Goal: Check status: Check status

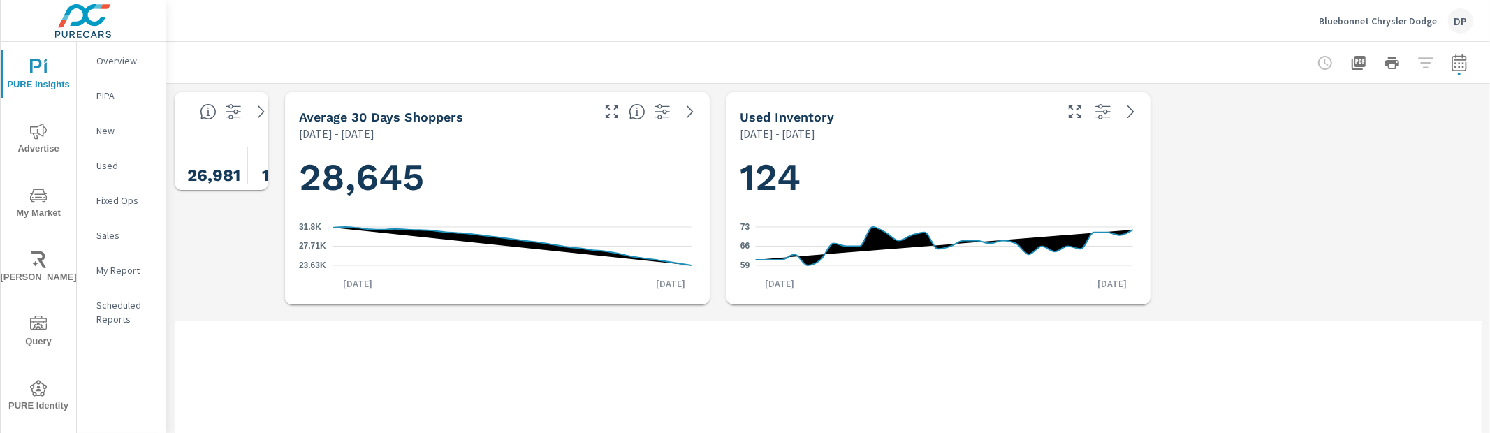
scroll to position [2140, 0]
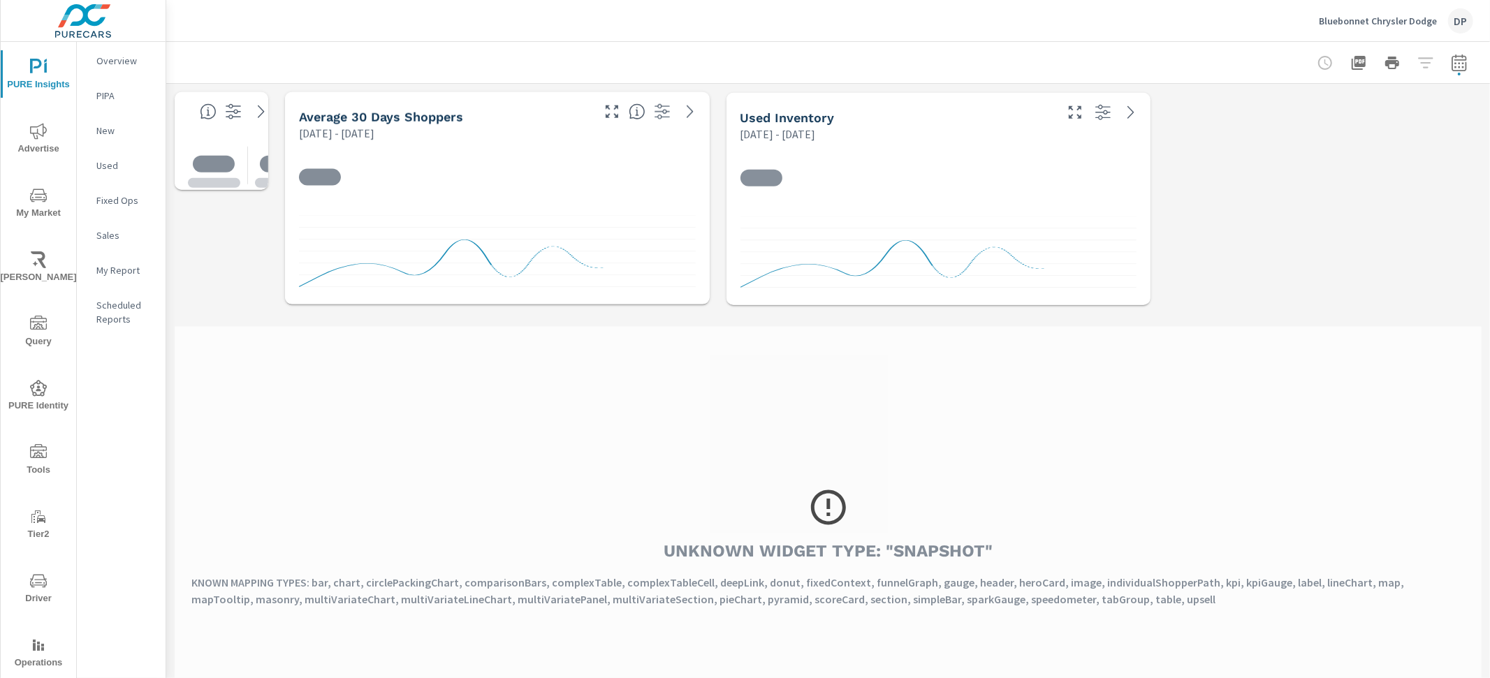
click at [1364, 24] on p "Bluebonnet Chrysler Dodge" at bounding box center [1377, 21] width 118 height 13
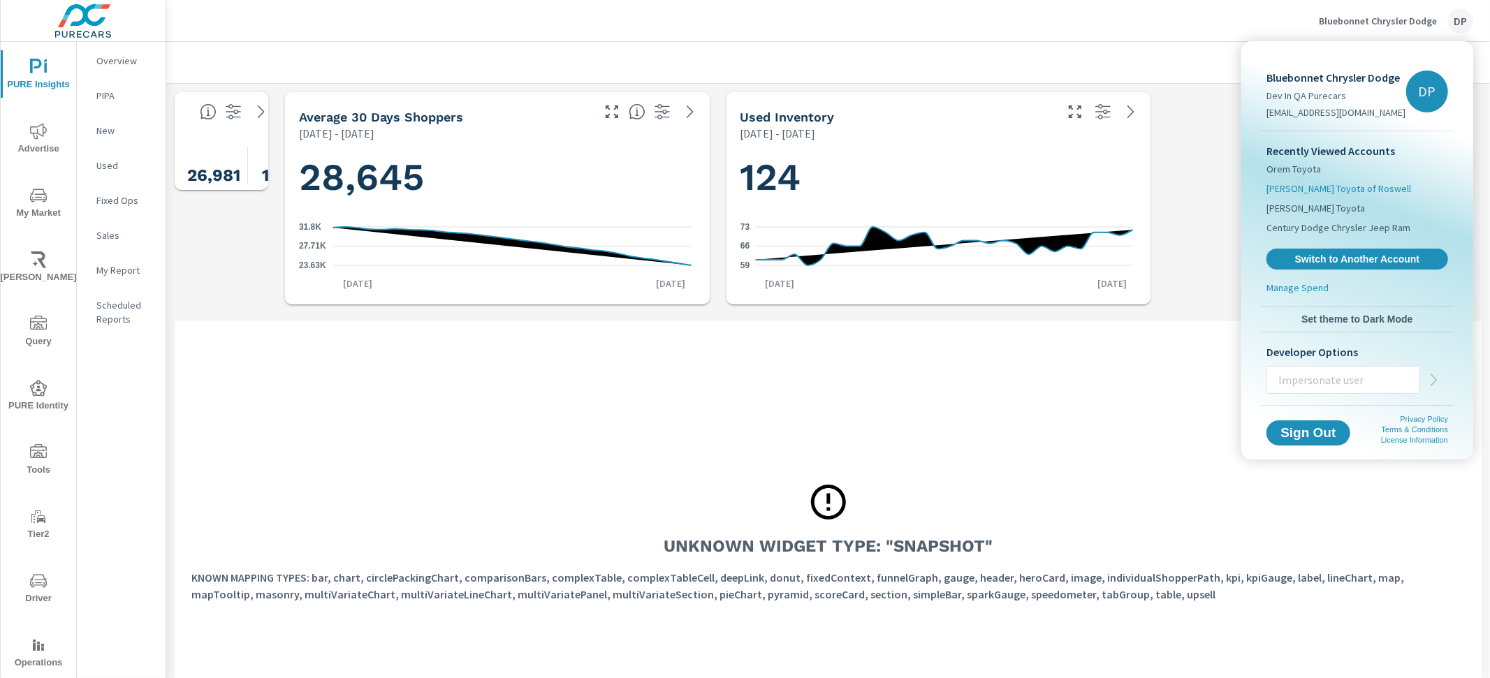
click at [1339, 185] on span "Nalley Toyota of Roswell" at bounding box center [1338, 189] width 145 height 14
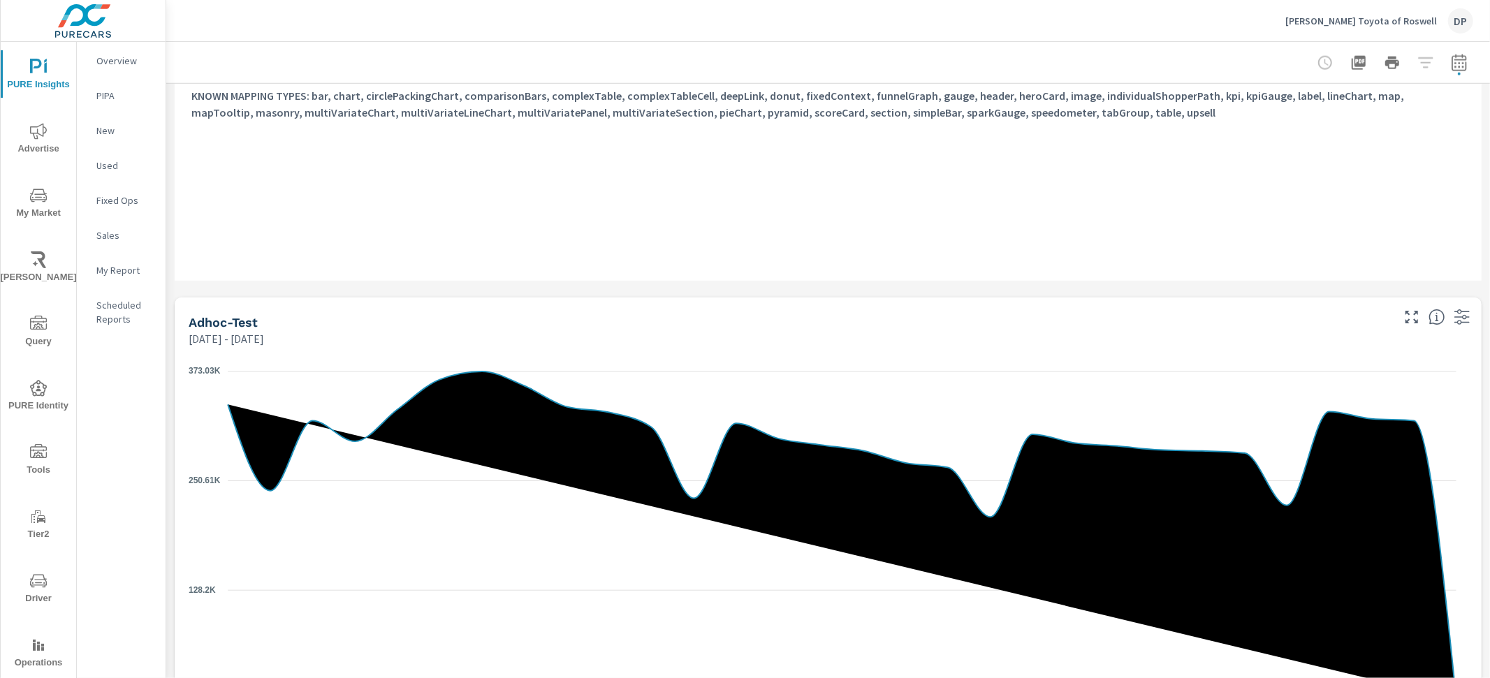
scroll to position [1492, 0]
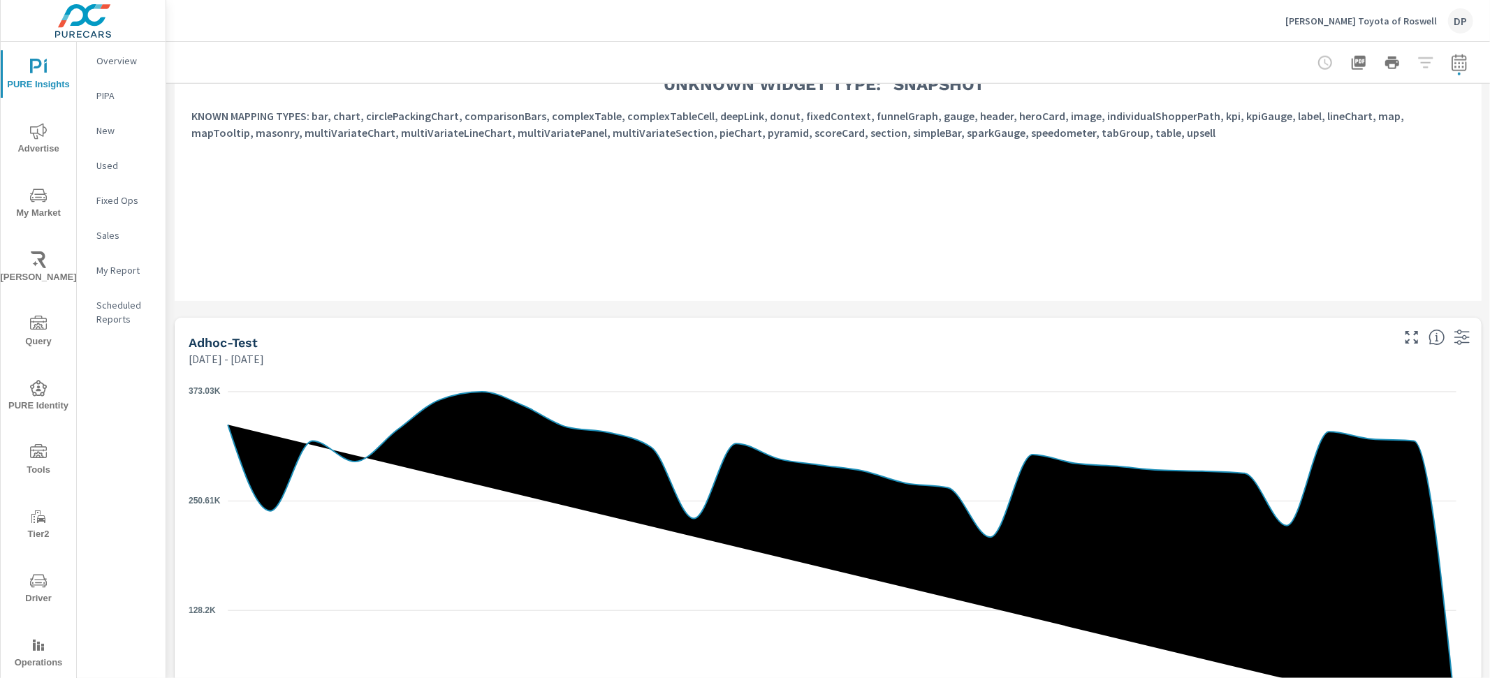
click at [1450, 64] on icon "button" at bounding box center [1458, 62] width 17 height 17
click at [1150, 215] on div "Unknown Widget Type: "snapshot" KNOWN MAPPING TYPES: bar, chart, circlePackingC…" at bounding box center [828, 80] width 1307 height 441
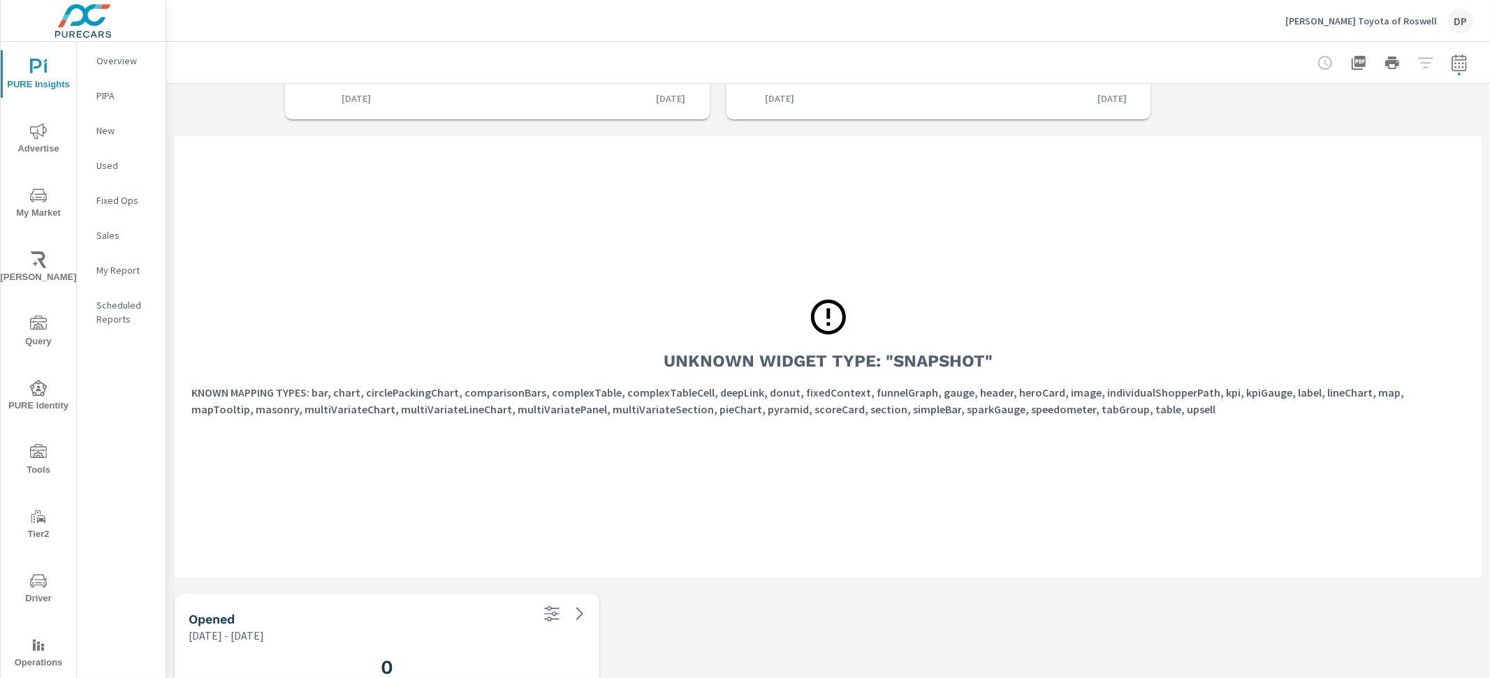
scroll to position [0, 0]
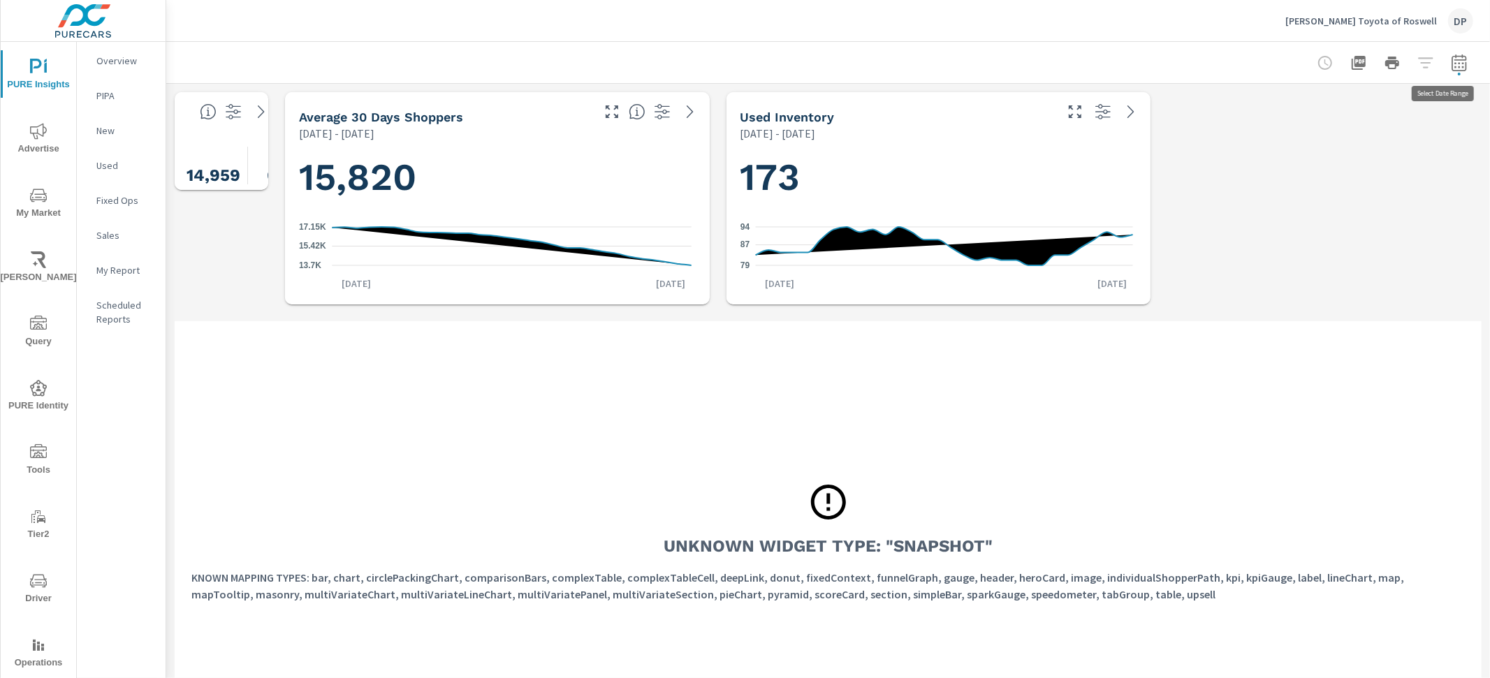
click at [1451, 57] on icon "button" at bounding box center [1458, 62] width 15 height 17
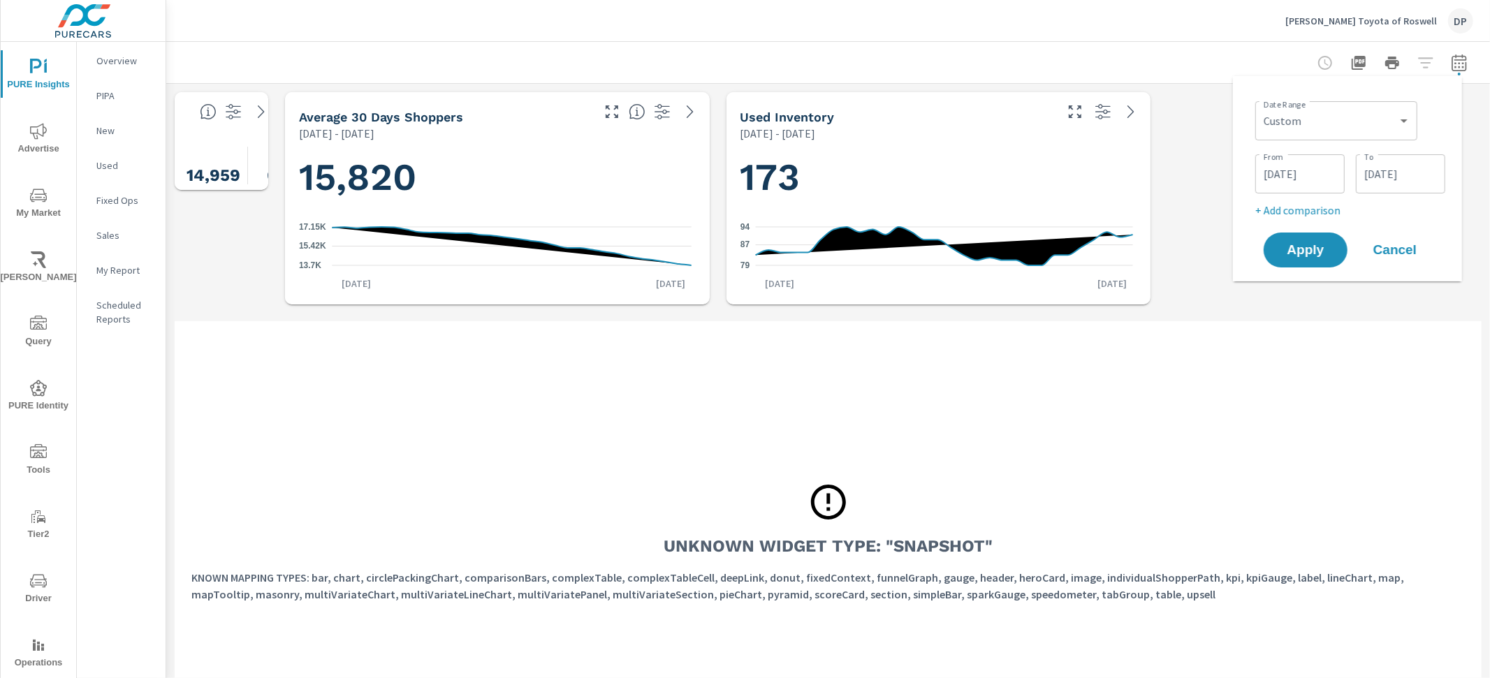
click at [1285, 215] on p "+ Add comparison" at bounding box center [1350, 210] width 190 height 17
select select "Previous period"
click at [1302, 293] on span "Apply" at bounding box center [1305, 289] width 57 height 13
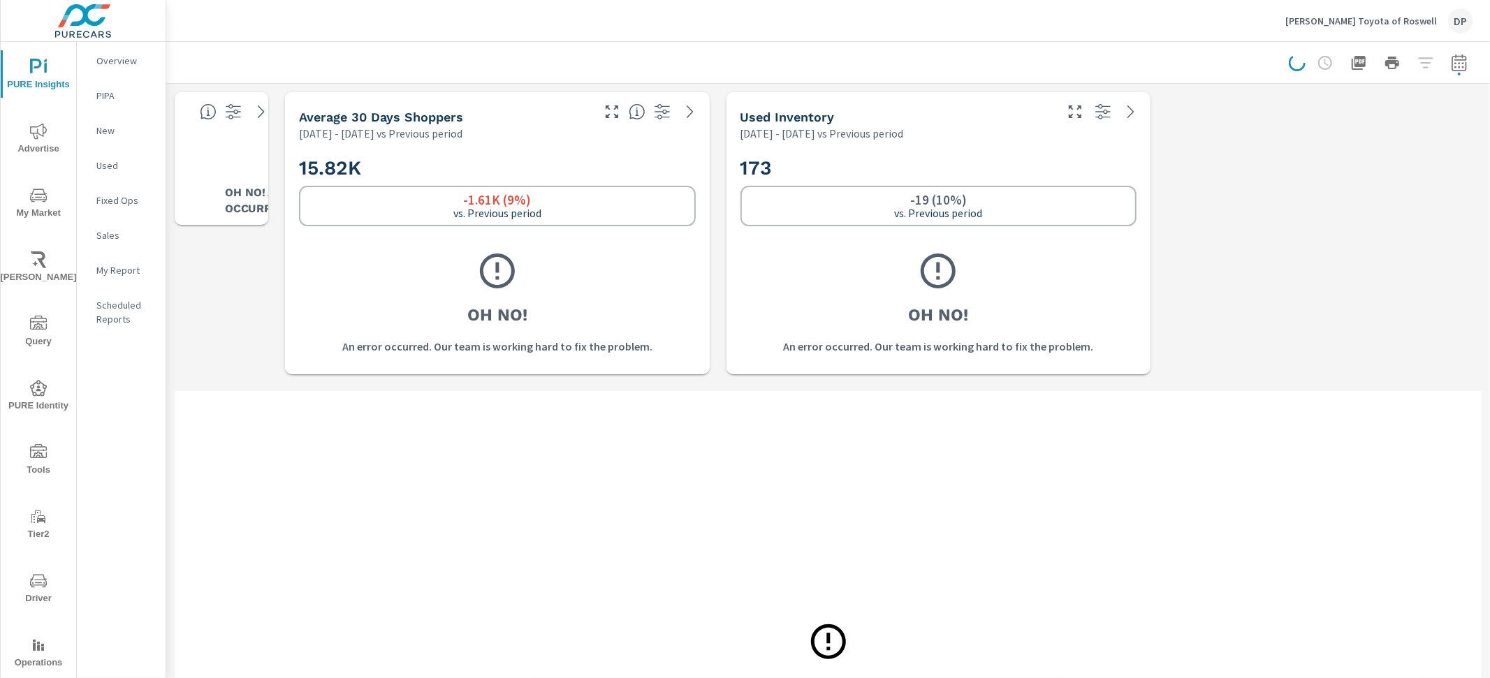
click at [1445, 54] on button "button" at bounding box center [1459, 63] width 28 height 28
select select "Previous period"
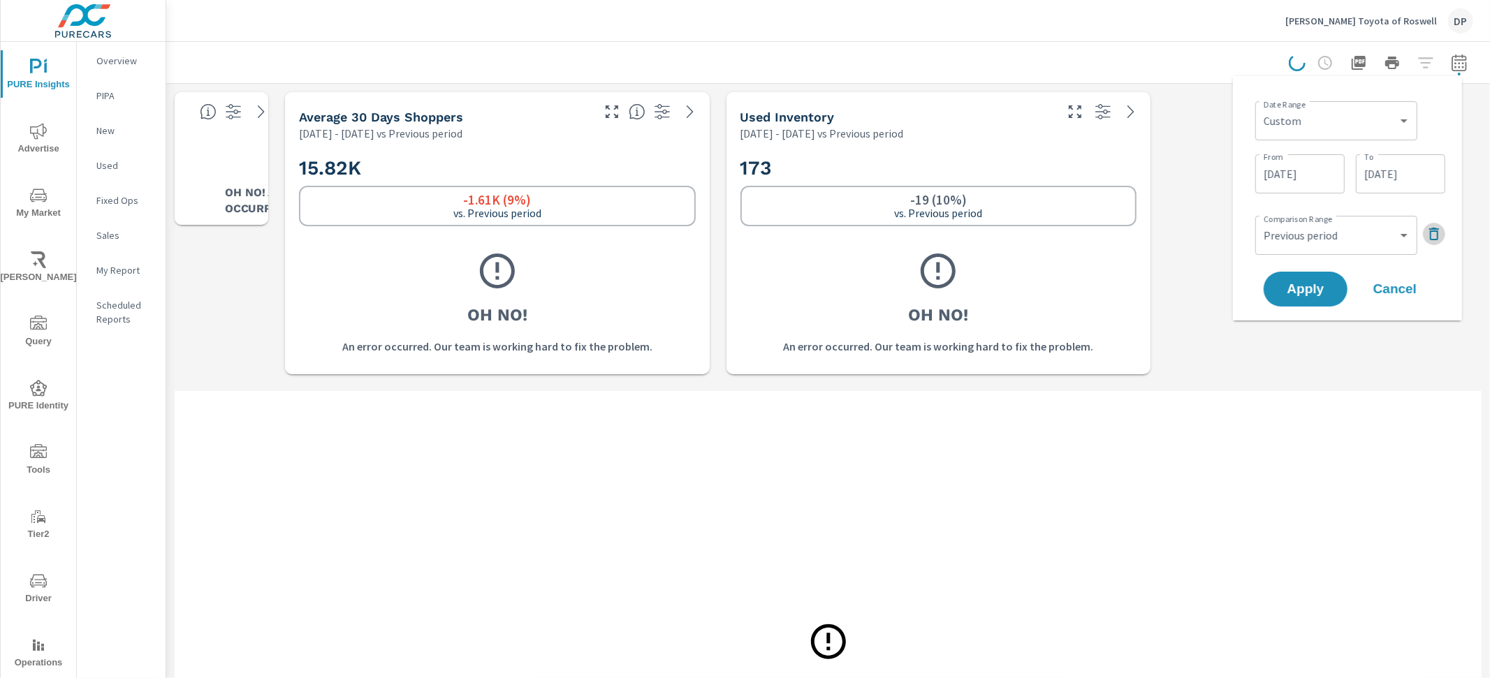
click at [1434, 228] on icon "button" at bounding box center [1434, 234] width 10 height 13
click at [1311, 253] on span "Apply" at bounding box center [1305, 250] width 57 height 13
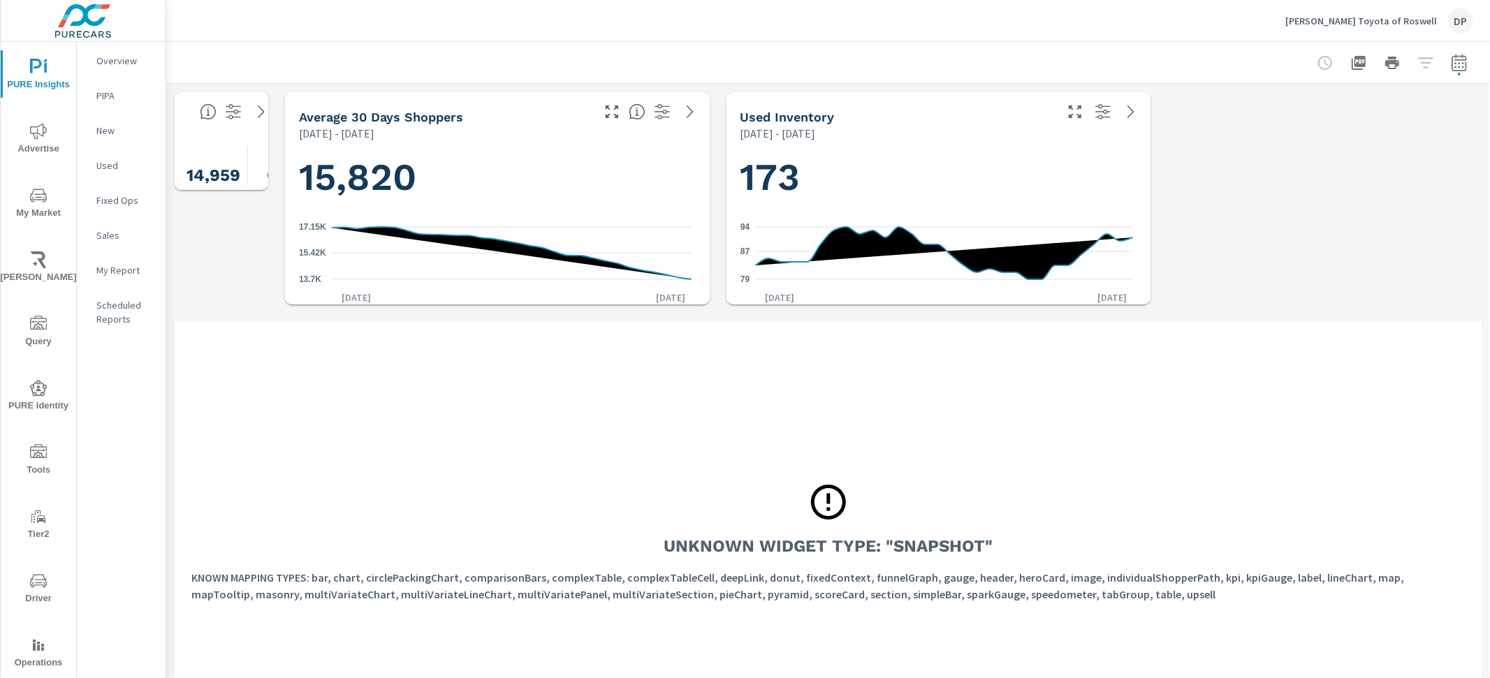
click at [1454, 62] on icon "button" at bounding box center [1458, 65] width 9 height 6
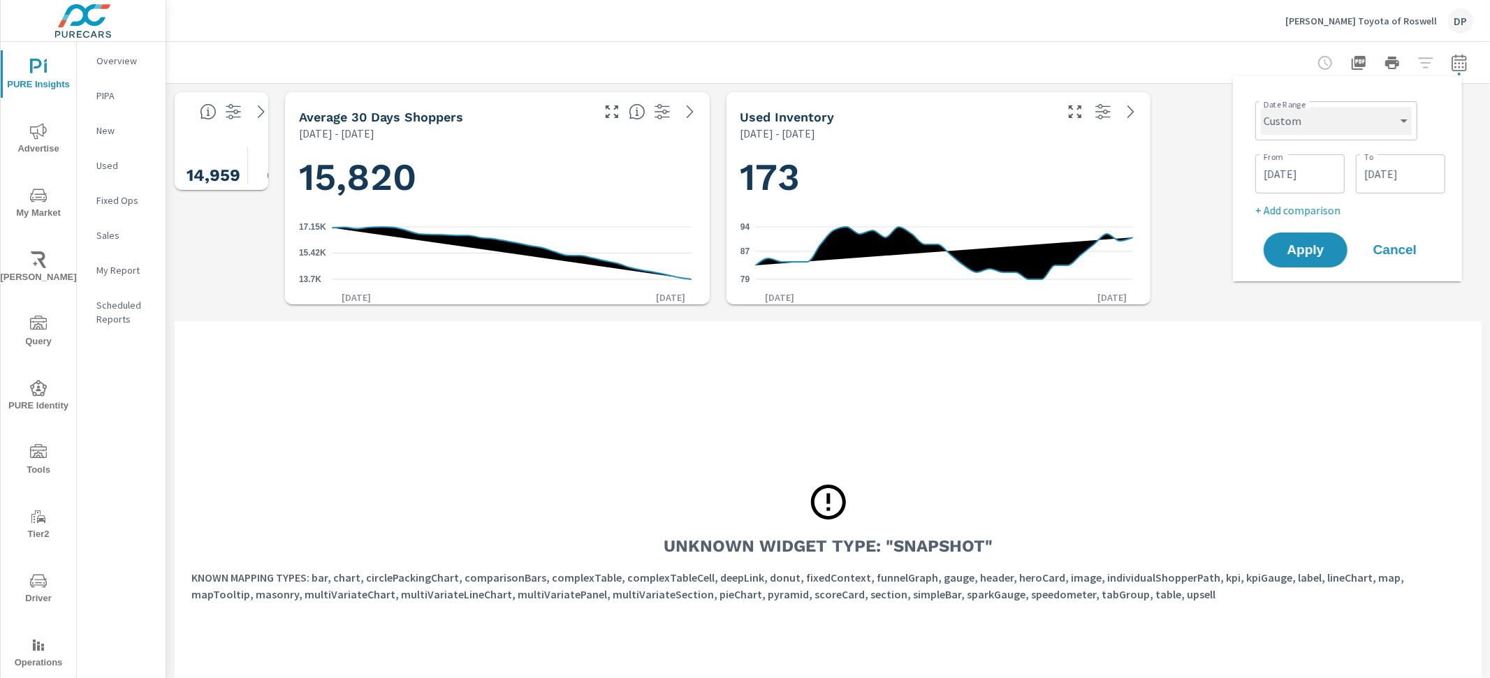
click at [1348, 131] on select "Custom Yesterday Last week Last 7 days Last 14 days Last 30 days Last 45 days L…" at bounding box center [1335, 121] width 151 height 28
select select "Last 45 days"
click at [1265, 107] on select "Custom Yesterday Last week Last 7 days Last 14 days Last 30 days Last 45 days L…" at bounding box center [1335, 121] width 151 height 28
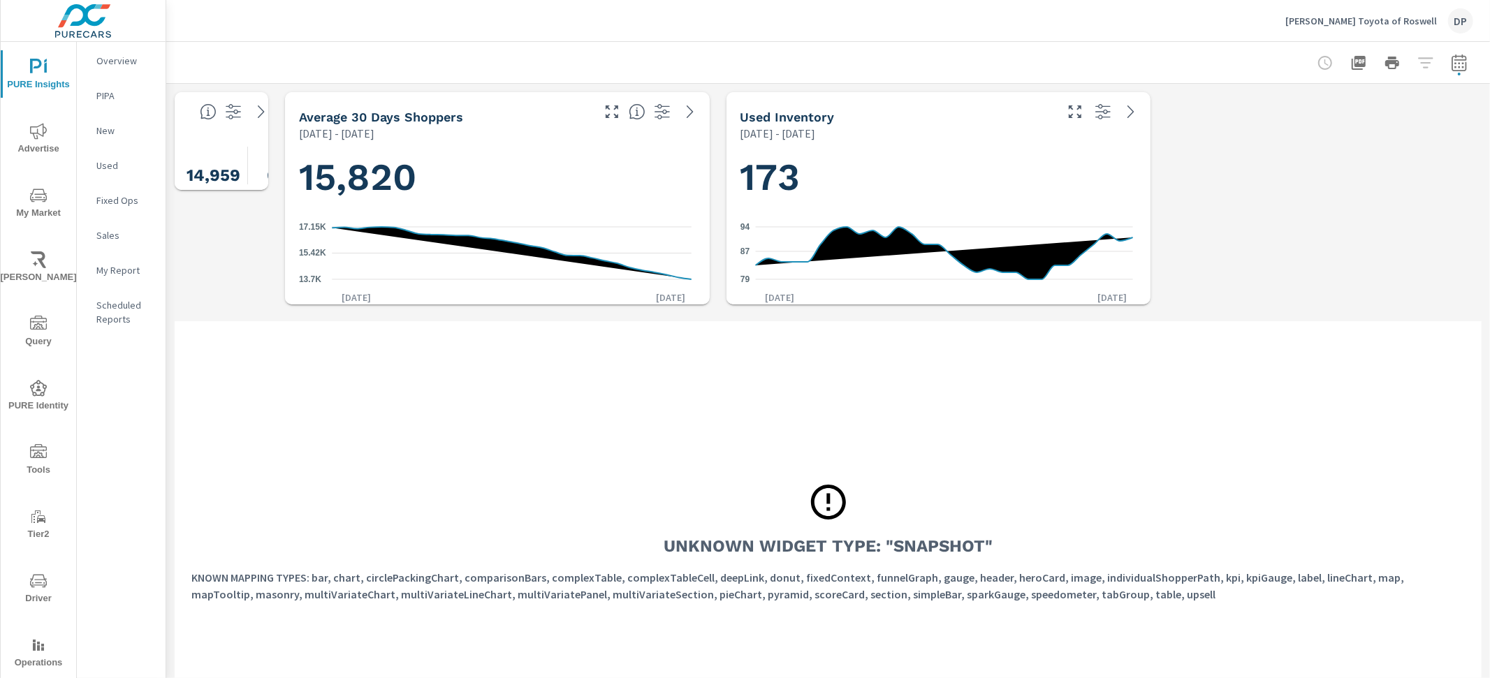
click at [1431, 71] on div at bounding box center [1392, 63] width 162 height 28
click at [1450, 63] on icon "button" at bounding box center [1458, 62] width 17 height 17
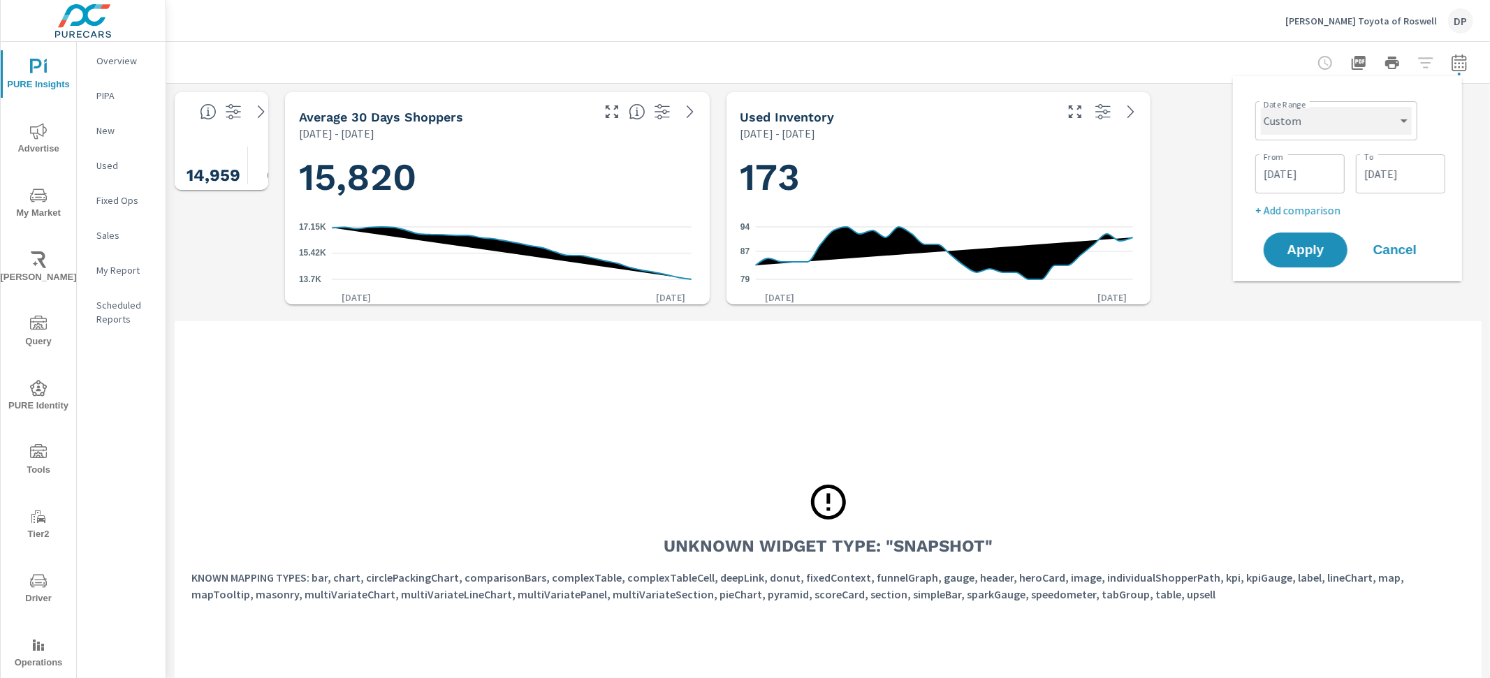
click at [1327, 131] on select "Custom Yesterday Last week Last 7 days Last 14 days Last 30 days Last 45 days L…" at bounding box center [1335, 121] width 151 height 28
select select "Last 90 days"
click at [1265, 107] on select "Custom Yesterday Last week Last 7 days Last 14 days Last 30 days Last 45 days L…" at bounding box center [1335, 121] width 151 height 28
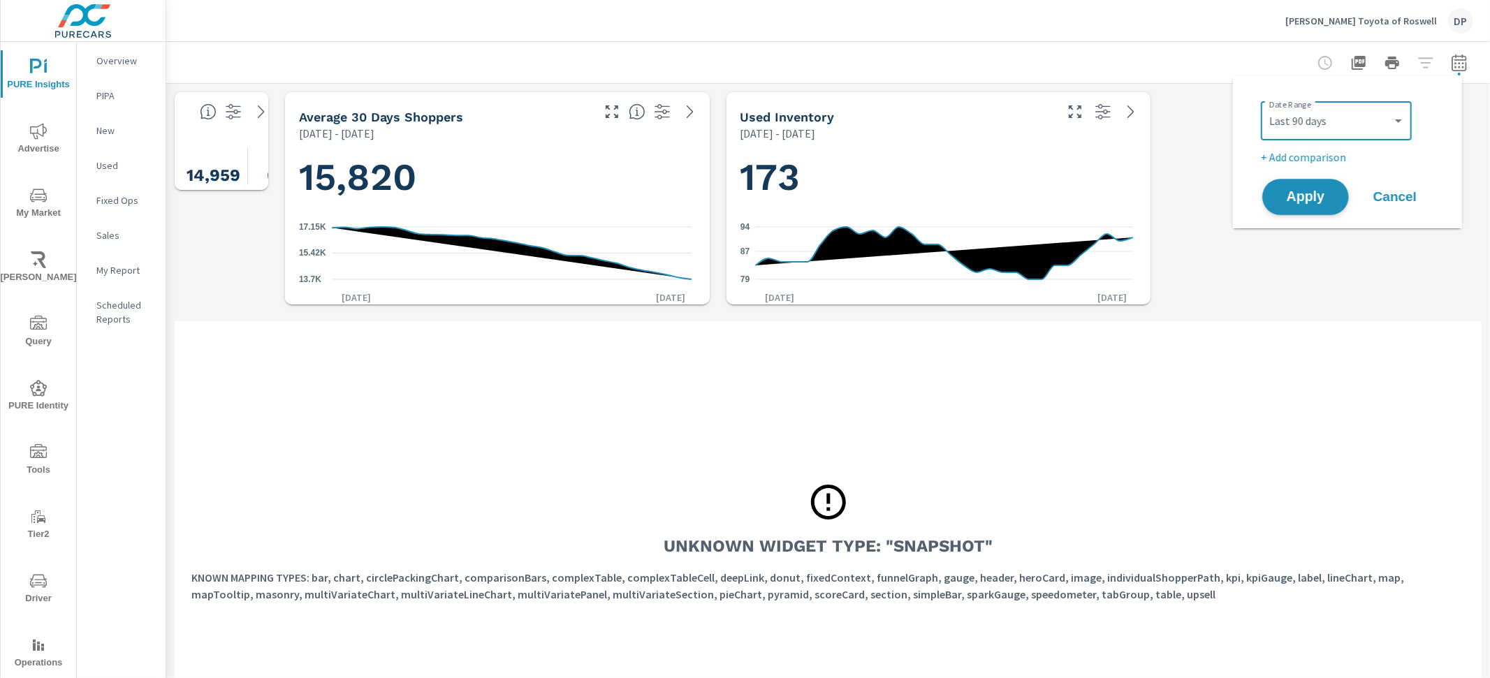
click at [1297, 205] on button "Apply" at bounding box center [1305, 197] width 87 height 36
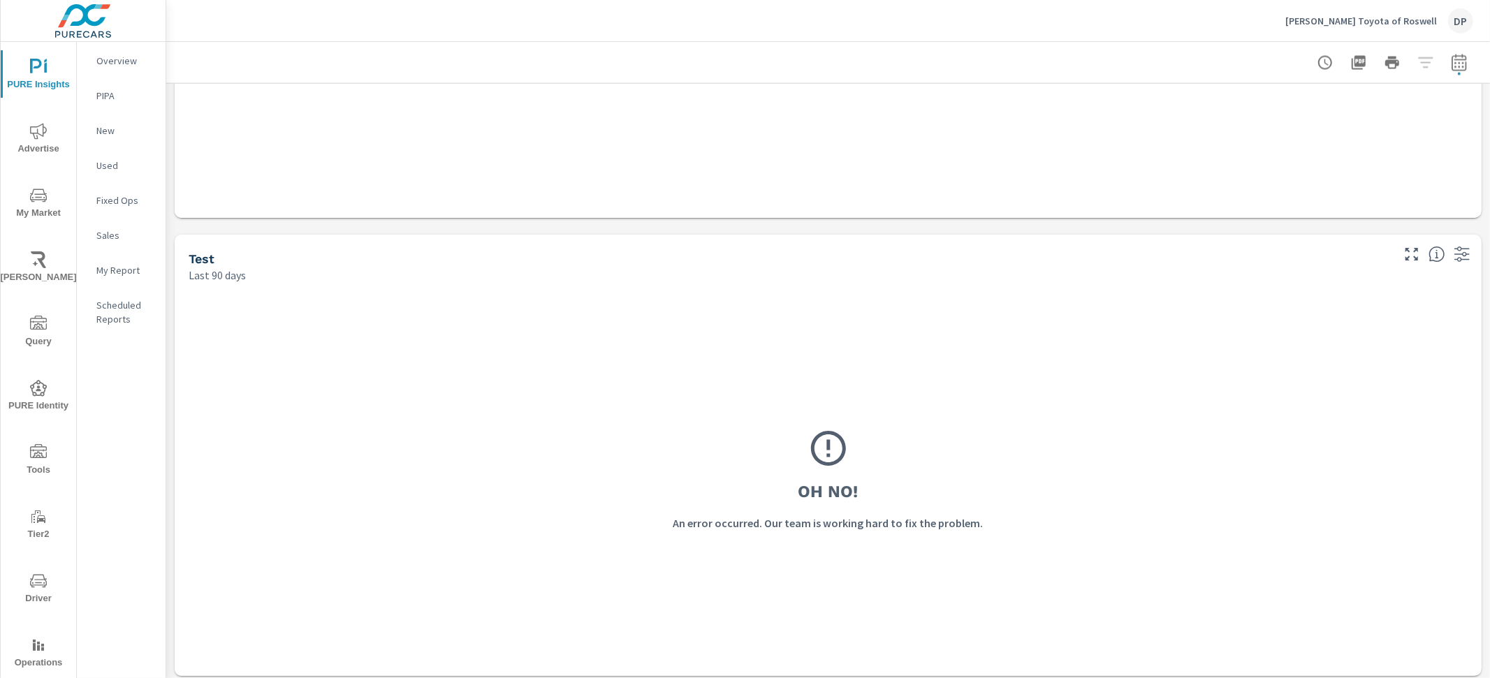
scroll to position [2040, 0]
click at [1452, 70] on icon "button" at bounding box center [1458, 62] width 15 height 17
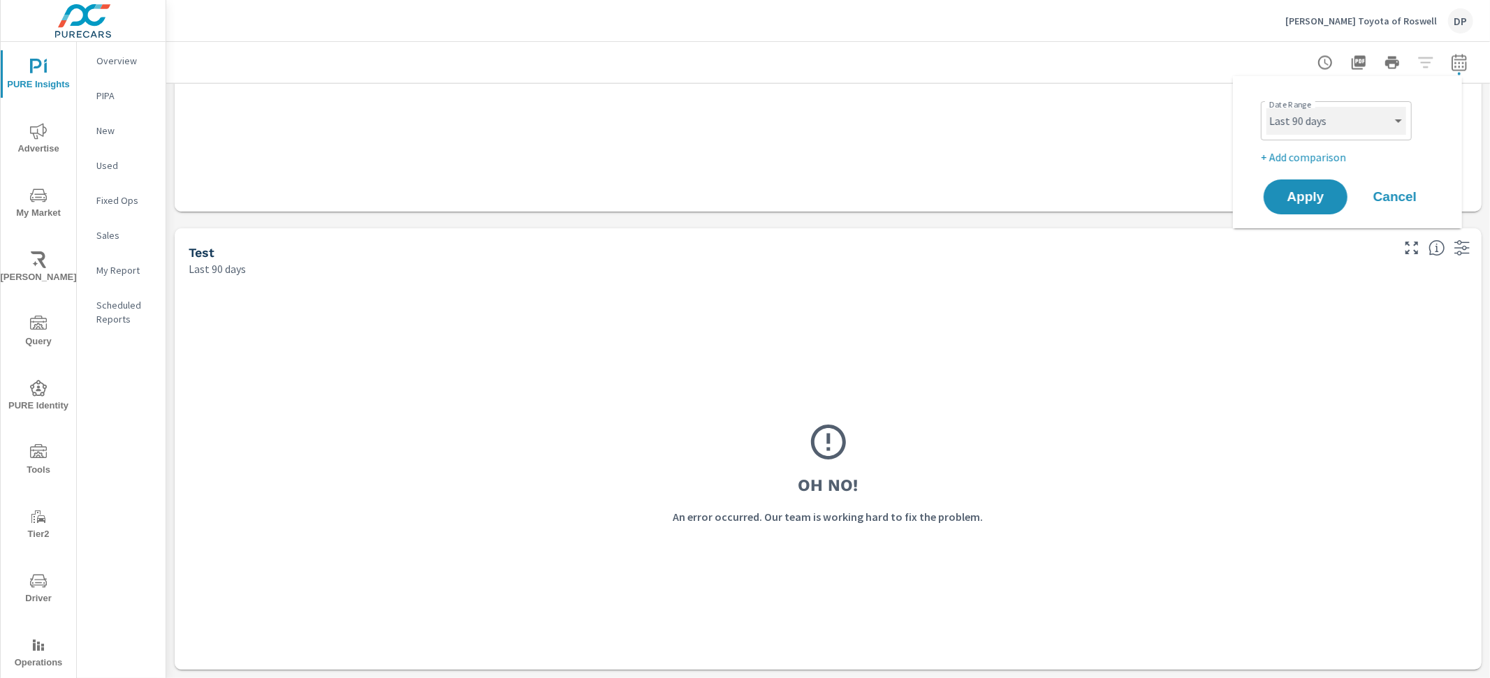
click at [1380, 133] on select "Custom Yesterday Last week Last 7 days Last 14 days Last 30 days Last 45 days L…" at bounding box center [1336, 121] width 140 height 28
select select "Last 30 days"
click at [1266, 107] on select "Custom Yesterday Last week Last 7 days Last 14 days Last 30 days Last 45 days L…" at bounding box center [1336, 121] width 140 height 28
click at [1300, 198] on span "Apply" at bounding box center [1305, 197] width 57 height 13
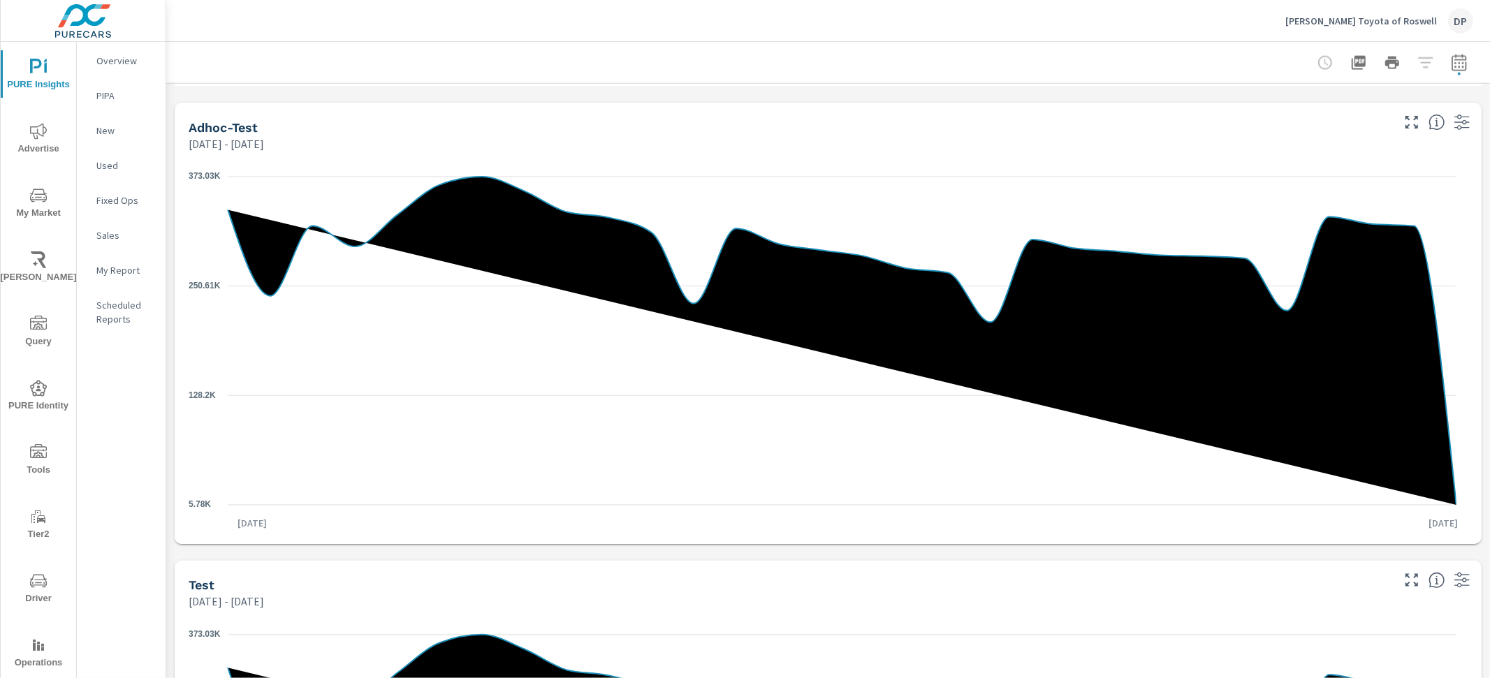
scroll to position [1874, 0]
